Goal: Transaction & Acquisition: Purchase product/service

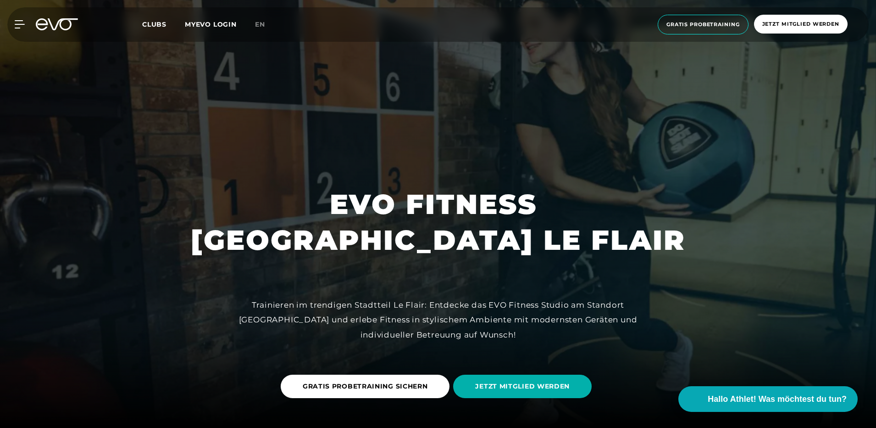
scroll to position [46, 0]
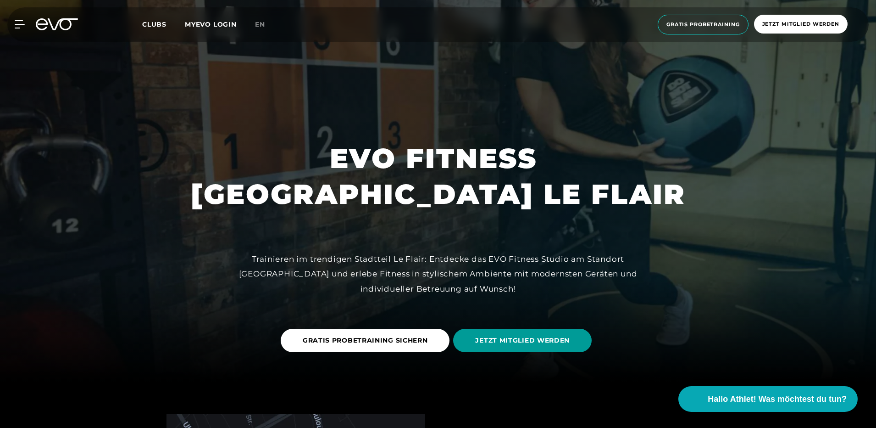
click at [485, 334] on span "JETZT MITGLIED WERDEN" at bounding box center [522, 340] width 139 height 23
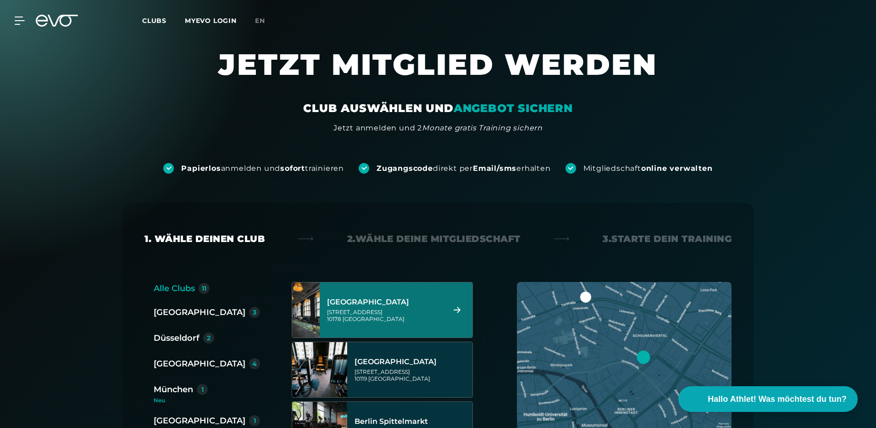
scroll to position [46, 0]
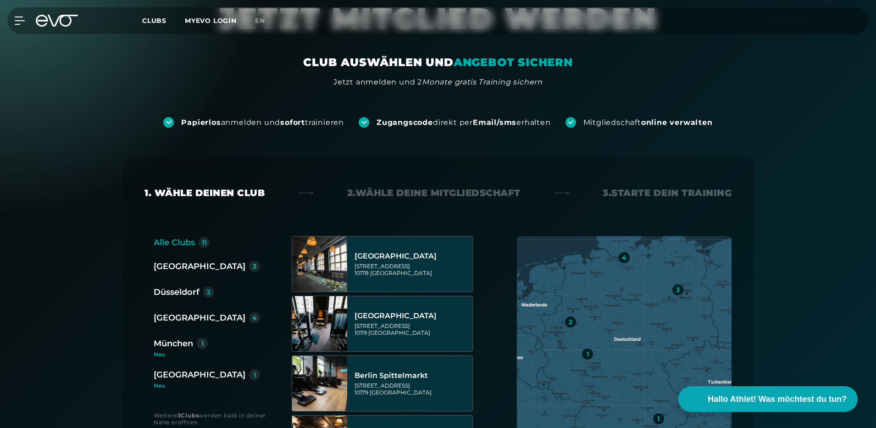
click at [168, 288] on div "Düsseldorf" at bounding box center [177, 291] width 46 height 13
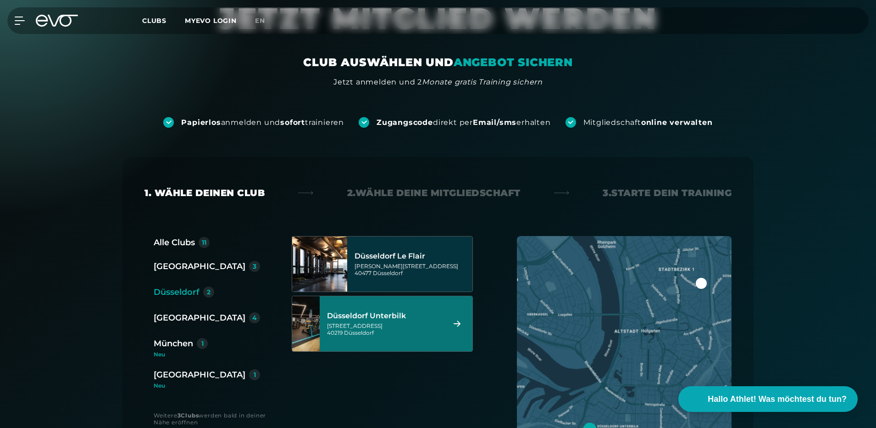
click at [333, 326] on div "[GEOGRAPHIC_DATA] Unterbilk [STREET_ADDRESS]" at bounding box center [396, 323] width 153 height 55
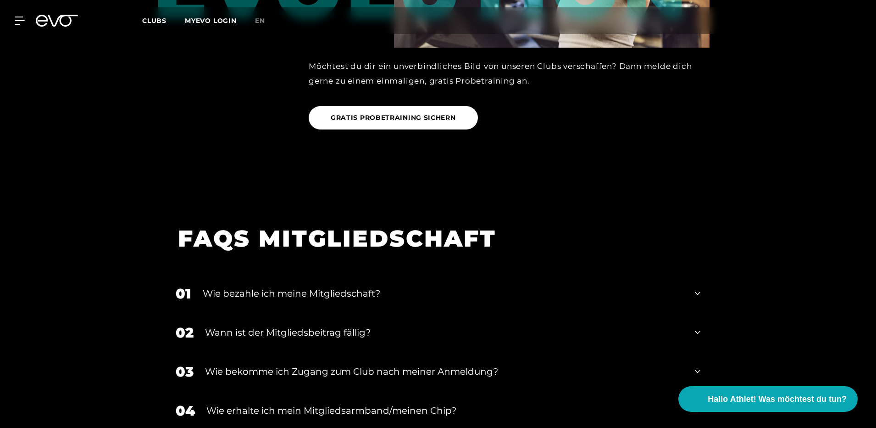
scroll to position [1442, 0]
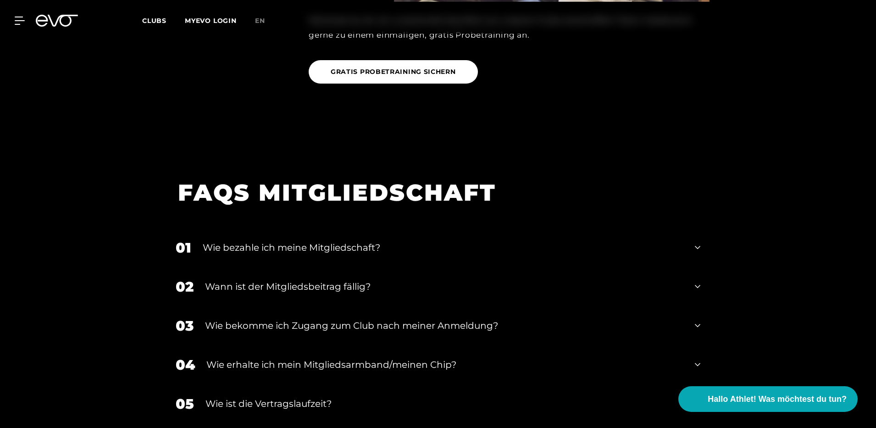
click at [361, 240] on div "Wie bezahle ich meine Mitgliedschaft?" at bounding box center [443, 247] width 481 height 14
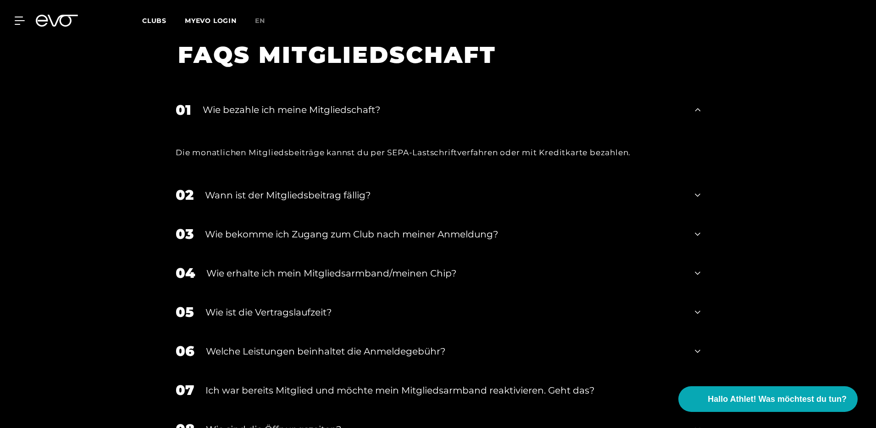
scroll to position [1625, 0]
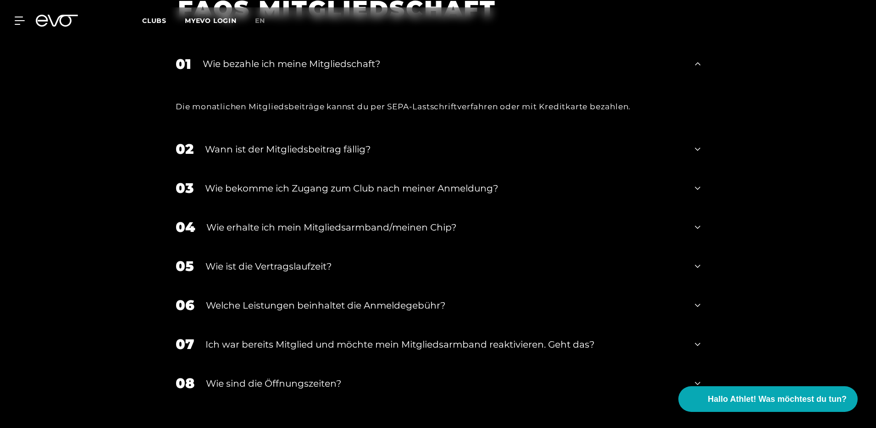
click at [321, 259] on div "Wie ist die Vertragslaufzeit?" at bounding box center [445, 266] width 478 height 14
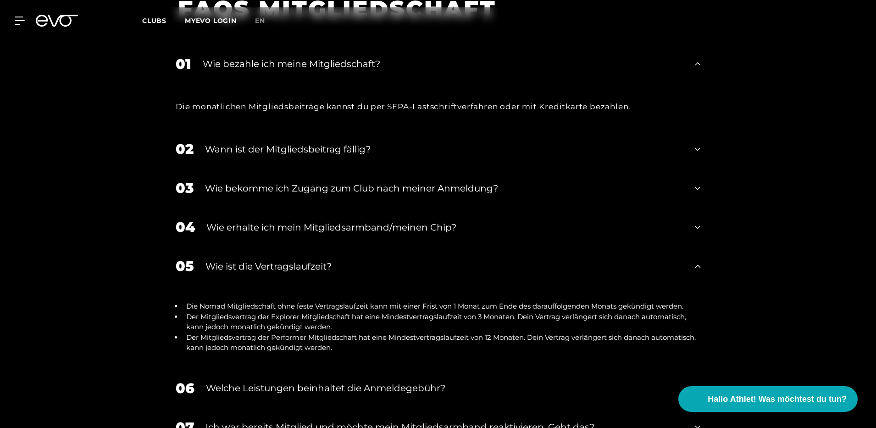
click at [321, 259] on div "Wie ist die Vertragslaufzeit?" at bounding box center [445, 266] width 478 height 14
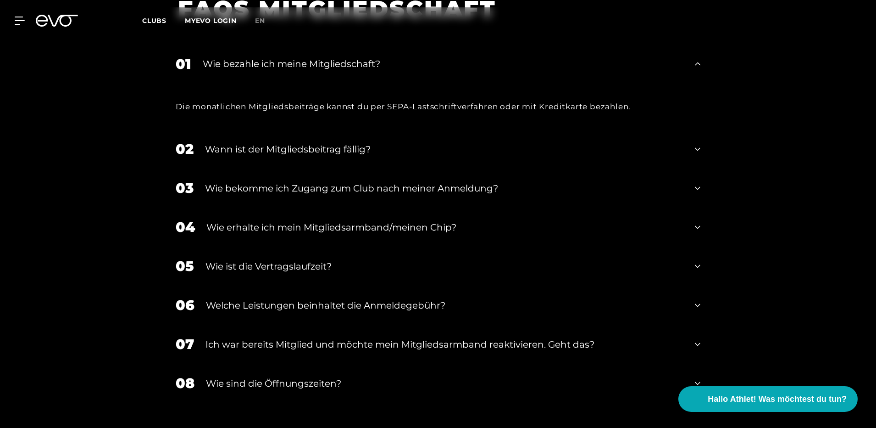
scroll to position [1671, 0]
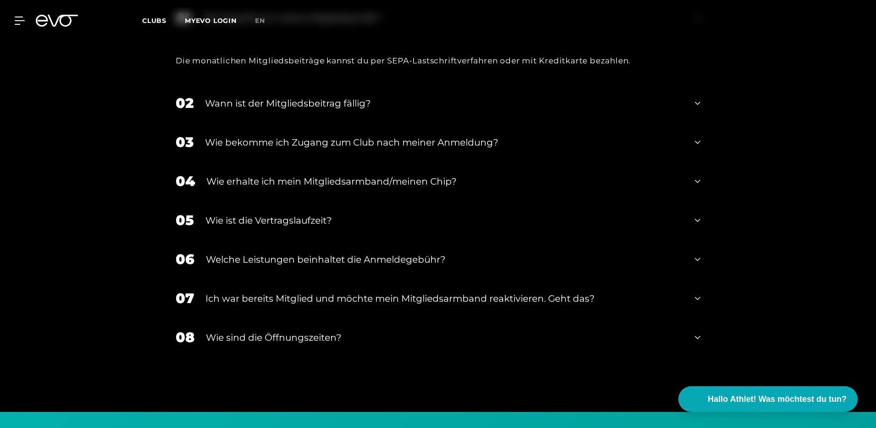
click at [318, 254] on div "06 Welche Leistungen beinhaltet die Anmeldegebühr?" at bounding box center [438, 259] width 543 height 39
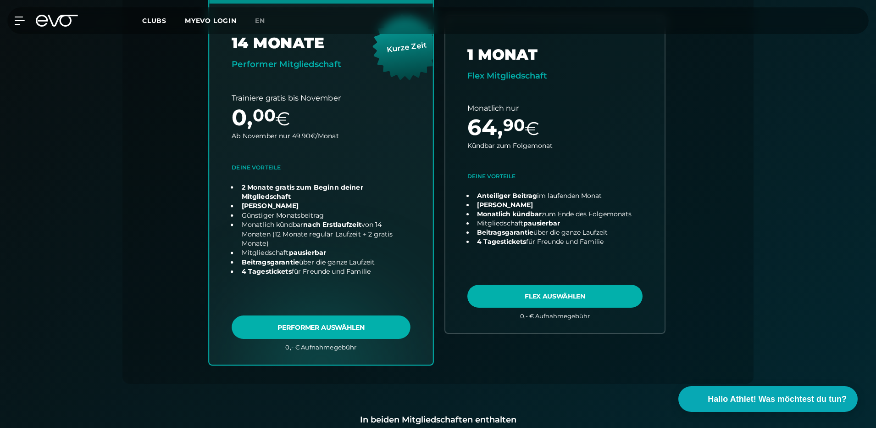
scroll to position [249, 0]
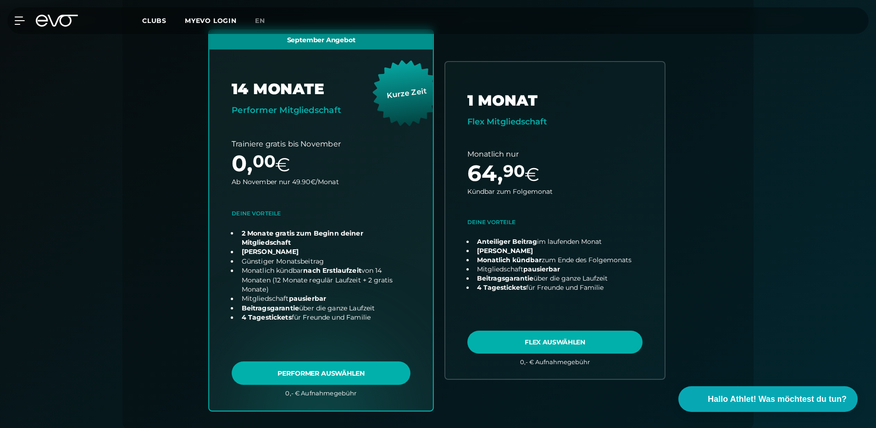
click at [303, 372] on link "choose plan" at bounding box center [321, 220] width 224 height 380
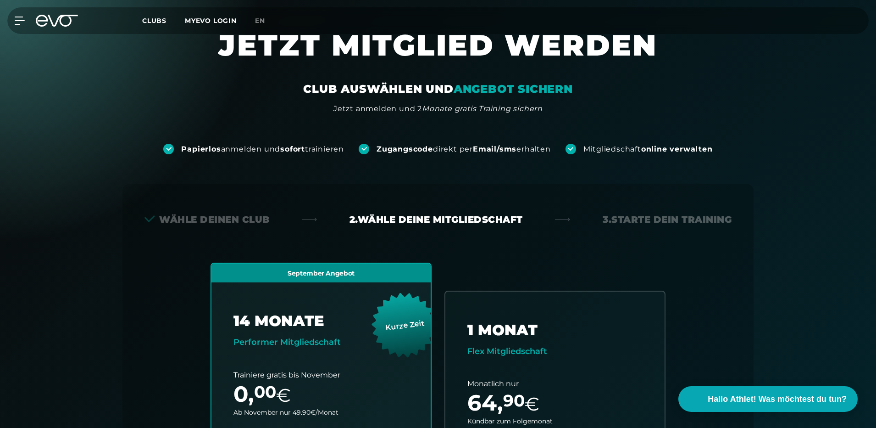
scroll to position [0, 0]
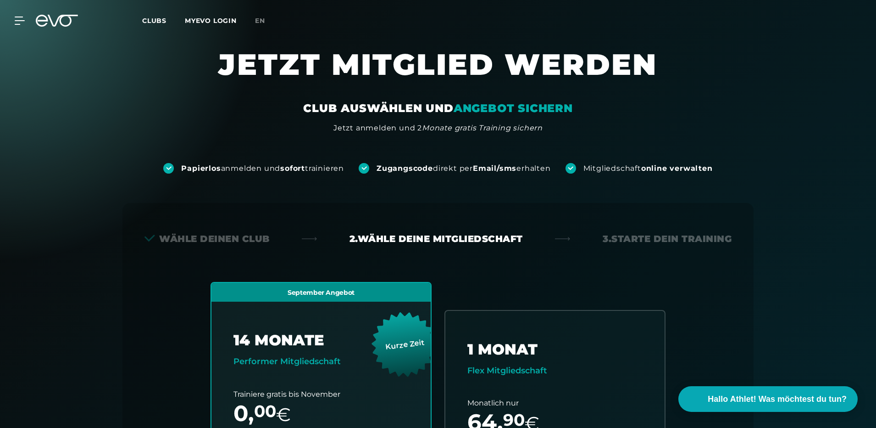
click at [220, 19] on link "MYEVO LOGIN" at bounding box center [211, 21] width 52 height 8
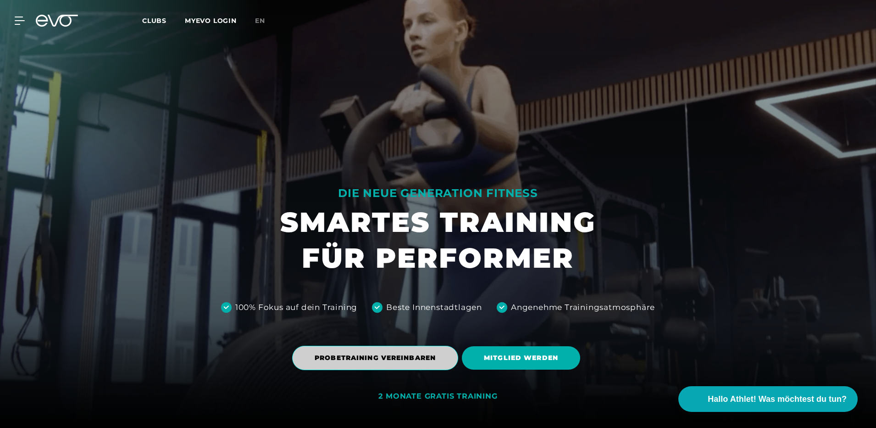
click at [406, 362] on span "PROBETRAINING VEREINBAREN" at bounding box center [375, 358] width 121 height 10
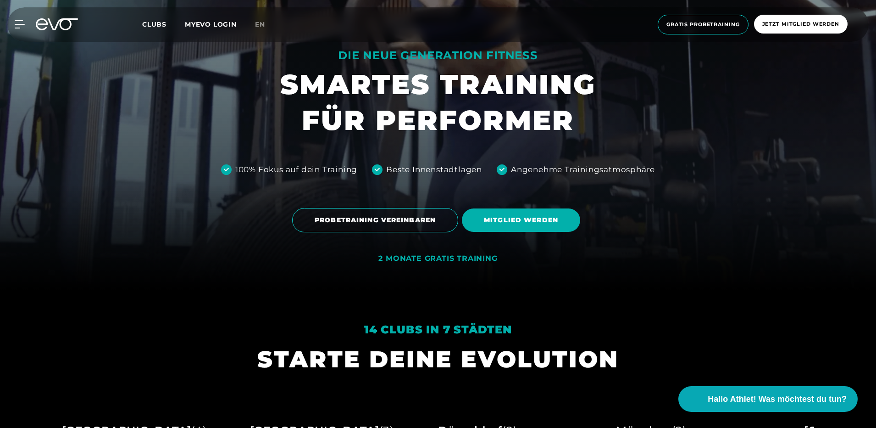
scroll to position [184, 0]
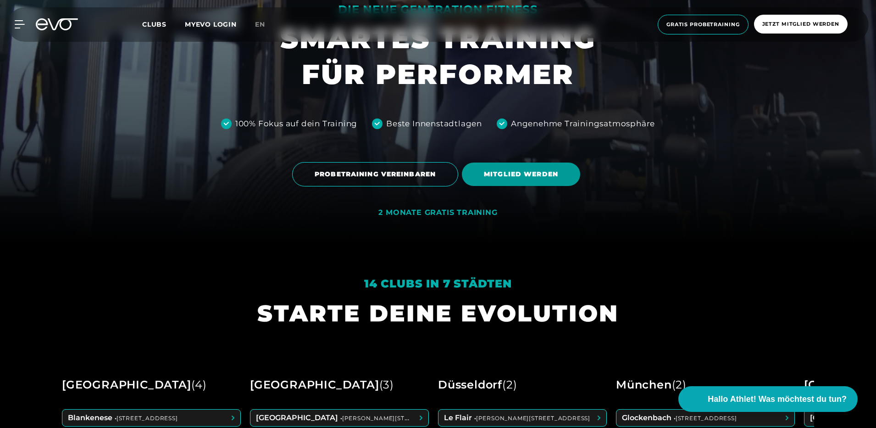
click at [542, 182] on span "MITGLIED WERDEN" at bounding box center [521, 173] width 118 height 23
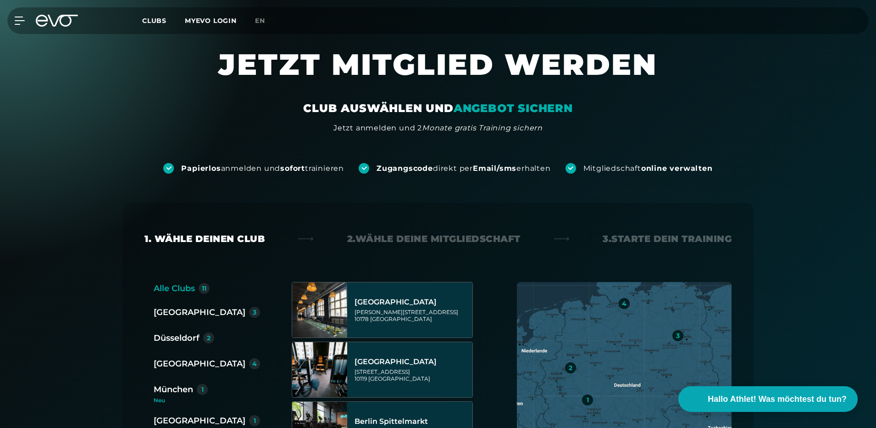
scroll to position [92, 0]
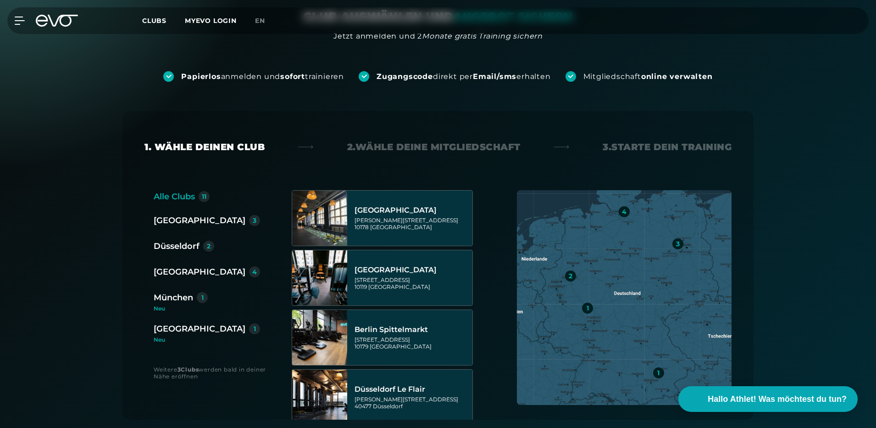
click at [163, 243] on div "Düsseldorf" at bounding box center [177, 246] width 46 height 13
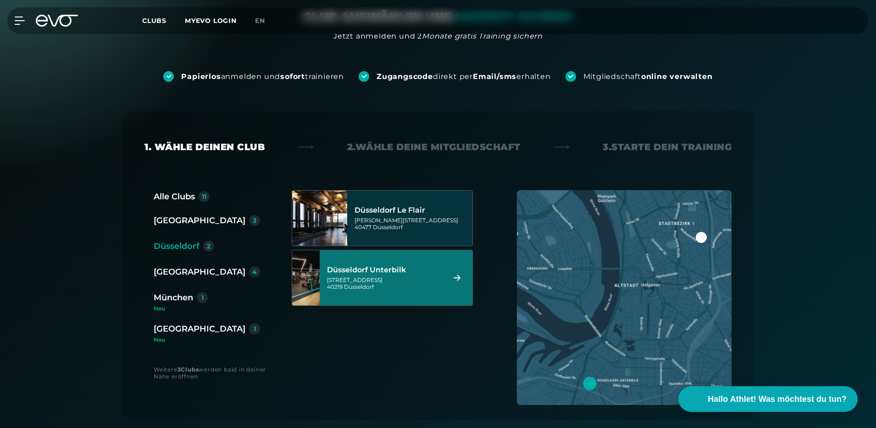
click at [385, 275] on div "[GEOGRAPHIC_DATA] Unterbilk [STREET_ADDRESS]" at bounding box center [384, 277] width 115 height 40
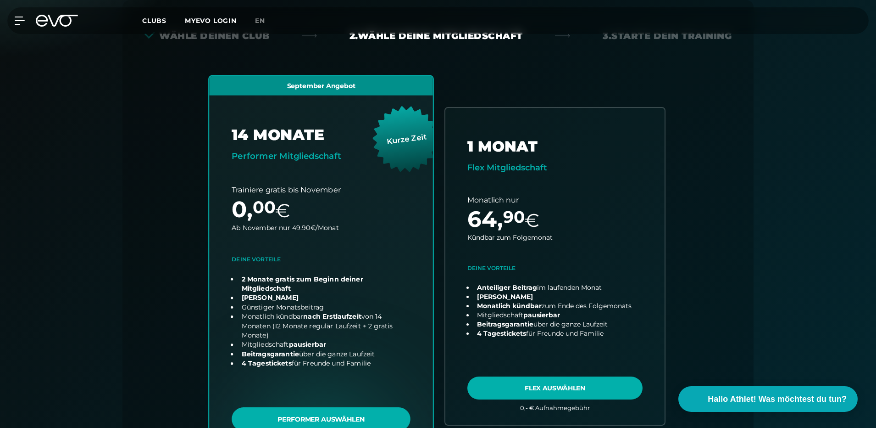
scroll to position [249, 0]
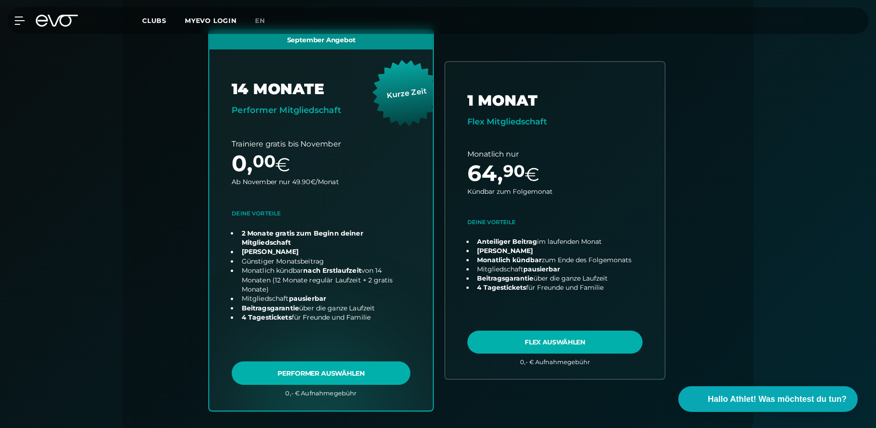
click at [295, 373] on link "choose plan" at bounding box center [321, 220] width 224 height 380
